Goal: Information Seeking & Learning: Learn about a topic

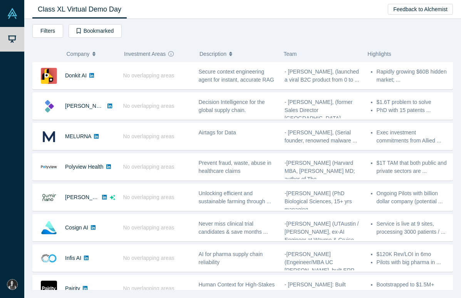
scroll to position [205, 0]
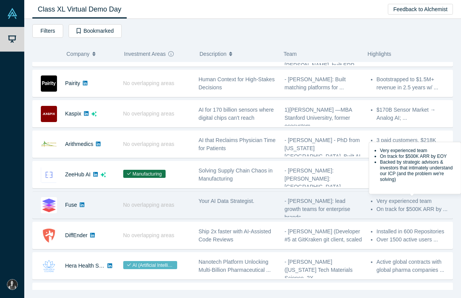
click at [382, 206] on li "On track for $500K ARR by ..." at bounding box center [413, 209] width 72 height 8
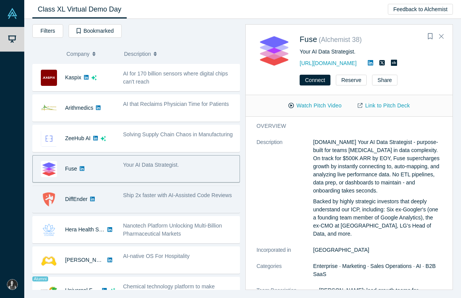
scroll to position [243, 0]
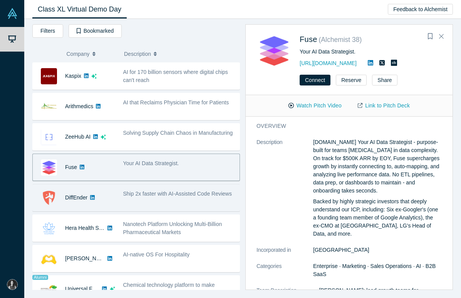
click at [167, 202] on div "Ship 2x faster with AI-Assisted Code Reviews" at bounding box center [179, 198] width 121 height 24
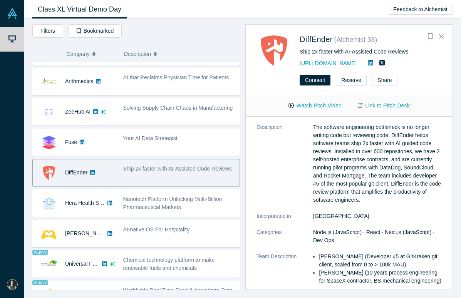
scroll to position [18, 0]
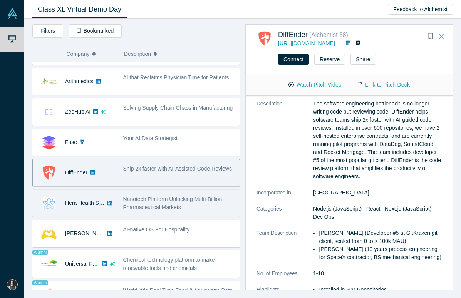
click at [168, 206] on span "Nanotech Platform Unlocking Multi-Billion Pharmaceutical Markets" at bounding box center [172, 203] width 99 height 14
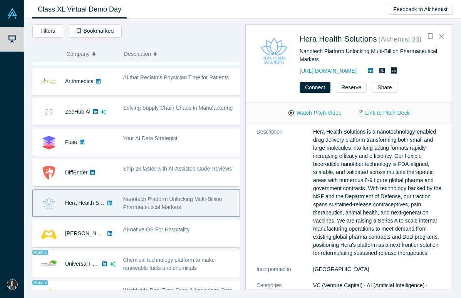
scroll to position [0, 0]
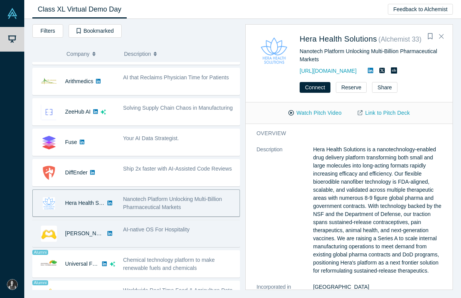
click at [159, 235] on div "AI-native OS For Hospitality" at bounding box center [179, 233] width 121 height 24
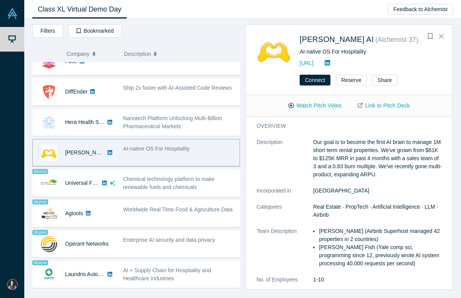
scroll to position [348, 0]
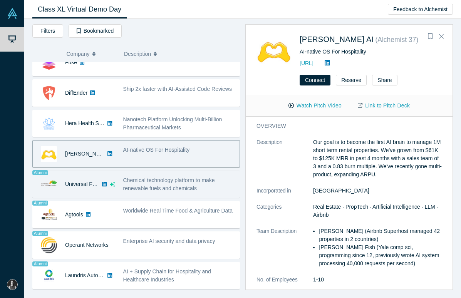
click at [150, 181] on span "Chemical technology platform to make renewable fuels and chemicals" at bounding box center [169, 184] width 92 height 14
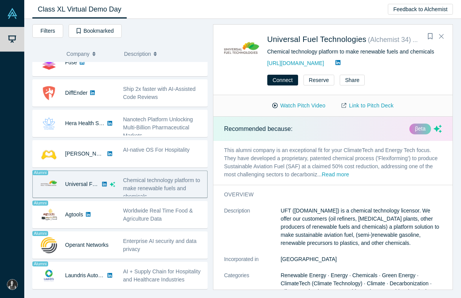
scroll to position [0, 0]
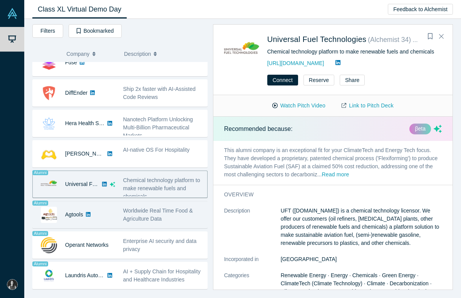
click at [146, 210] on span "Worldwide Real Time Food & Agriculture Data" at bounding box center [158, 215] width 70 height 14
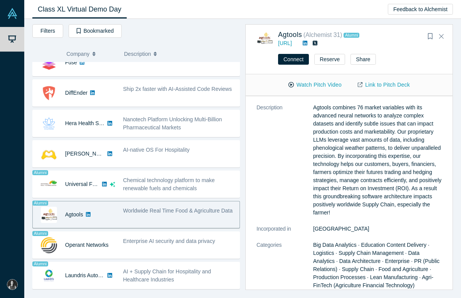
scroll to position [16, 0]
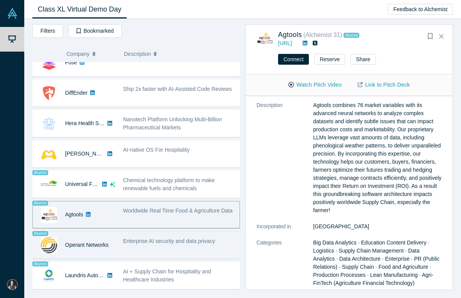
click at [209, 239] on span "Enterprise AI security and data privacy" at bounding box center [169, 241] width 92 height 6
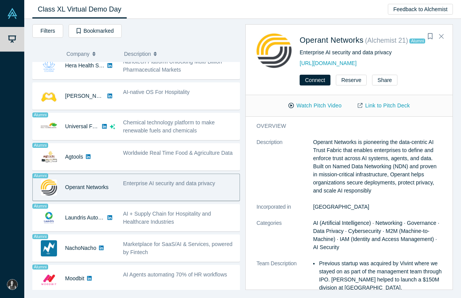
scroll to position [0, 0]
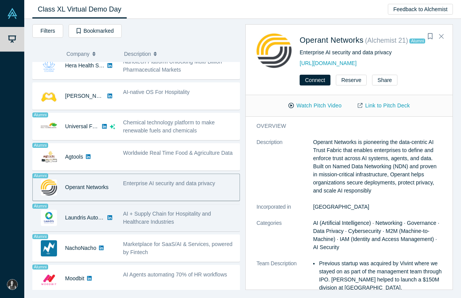
click at [159, 225] on div "AI + Supply Chain for Hospitality and Healthcare Industries" at bounding box center [179, 218] width 112 height 16
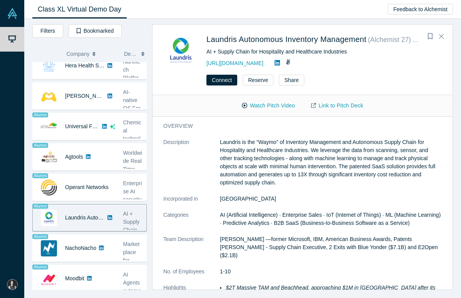
click at [153, 85] on div "Connect Reserve Share" at bounding box center [303, 83] width 300 height 24
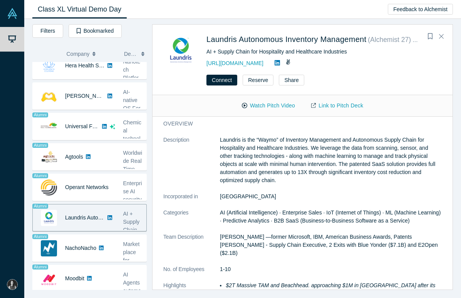
scroll to position [3, 0]
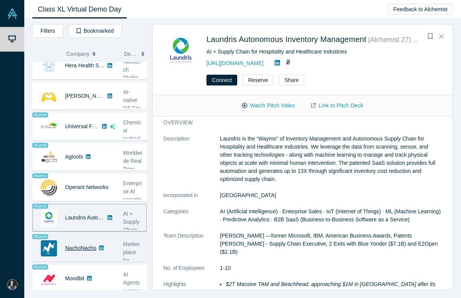
click at [89, 245] on link "NachoNacho" at bounding box center [80, 248] width 31 height 6
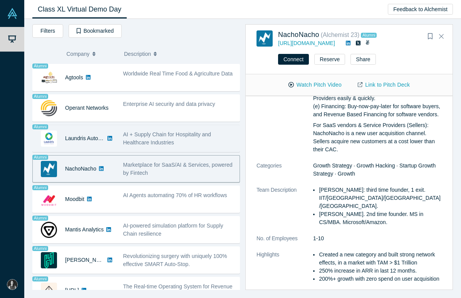
scroll to position [497, 0]
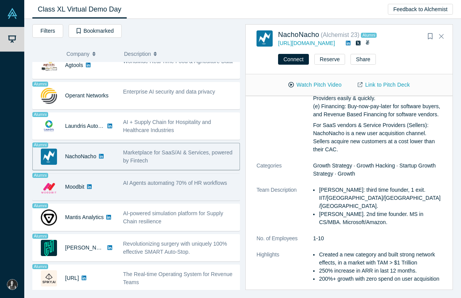
click at [183, 183] on span "AI Agents automating 70% of HR workflows" at bounding box center [175, 183] width 104 height 6
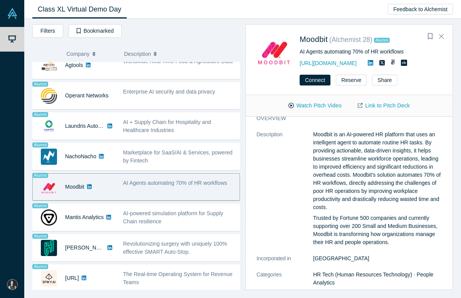
scroll to position [8, 0]
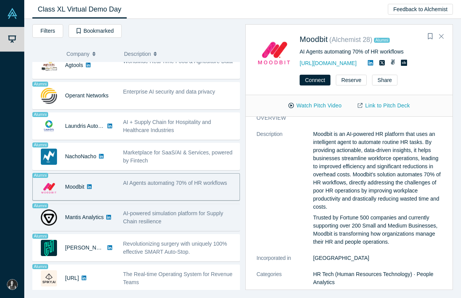
click at [164, 218] on div "AI-powered simulation platform for Supply Chain resilience" at bounding box center [179, 218] width 112 height 16
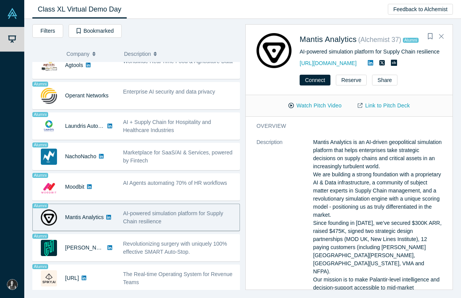
scroll to position [0, 0]
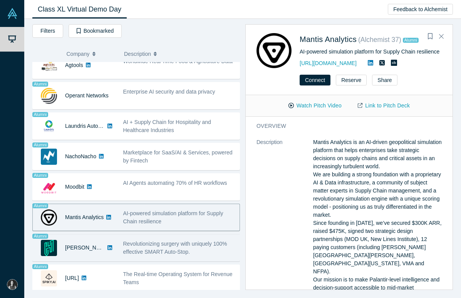
click at [159, 250] on span "Revolutionizing surgery with uniquely 100% effective SMART Auto-Stop." at bounding box center [175, 248] width 104 height 14
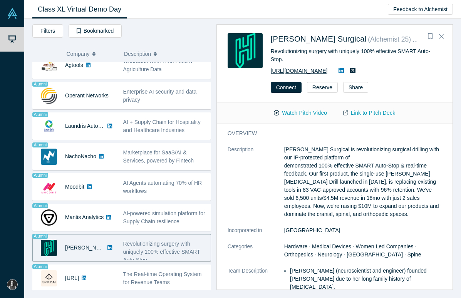
click at [328, 69] on link "[URL][DOMAIN_NAME]" at bounding box center [299, 71] width 57 height 6
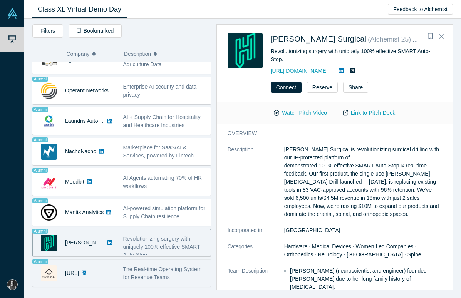
scroll to position [502, 0]
click at [162, 271] on span "The Real-time Operating System for Revenue Teams" at bounding box center [162, 273] width 79 height 14
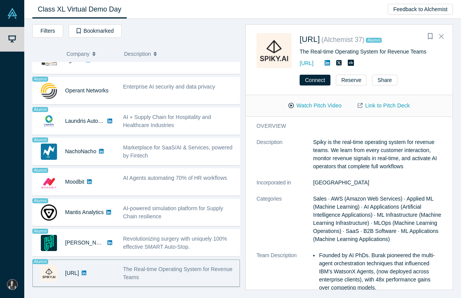
scroll to position [0, 0]
